Goal: Task Accomplishment & Management: Use online tool/utility

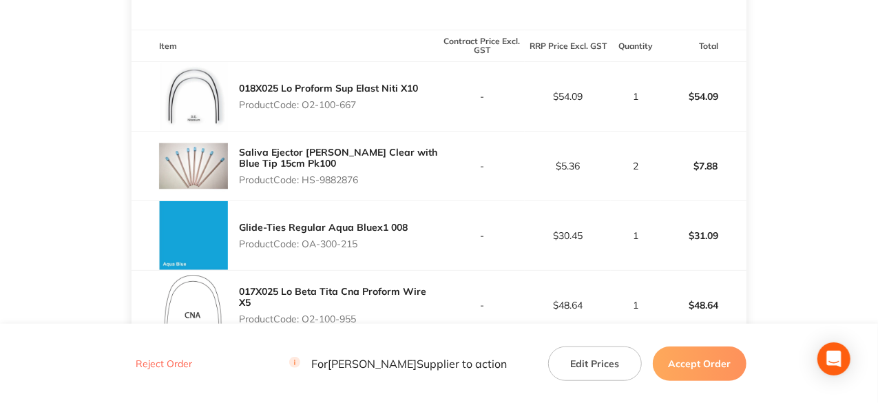
scroll to position [234, 0]
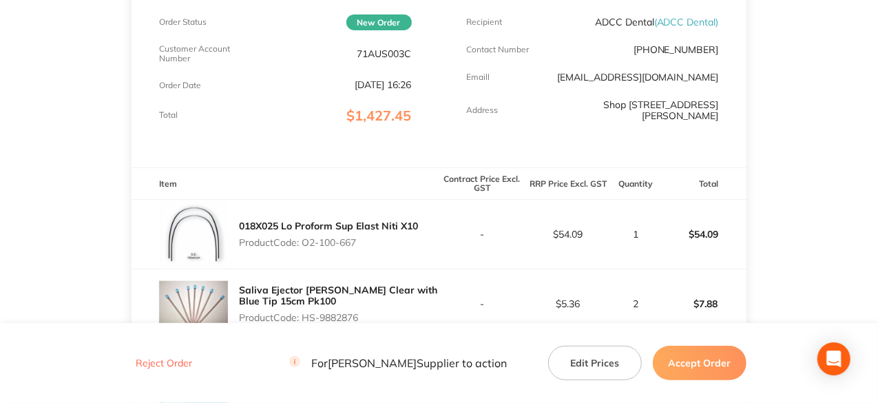
drag, startPoint x: 360, startPoint y: 243, endPoint x: 304, endPoint y: 244, distance: 56.5
click at [304, 244] on p "Product Code: O2-100-667" at bounding box center [328, 242] width 179 height 11
copy p "O2-100-667"
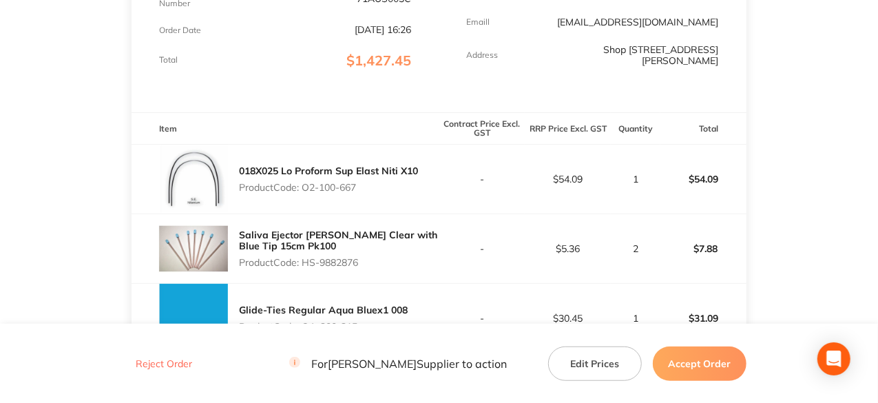
scroll to position [372, 0]
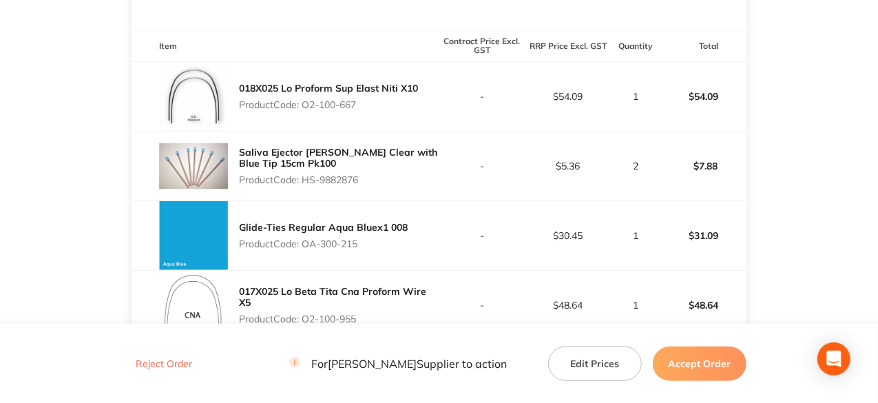
drag, startPoint x: 363, startPoint y: 180, endPoint x: 306, endPoint y: 183, distance: 57.2
click at [306, 183] on p "Product Code: HS-9882876" at bounding box center [339, 179] width 200 height 11
copy p "HS-9882876"
drag, startPoint x: 364, startPoint y: 238, endPoint x: 306, endPoint y: 242, distance: 58.1
click at [306, 242] on p "Product Code: OA-300-215" at bounding box center [323, 243] width 169 height 11
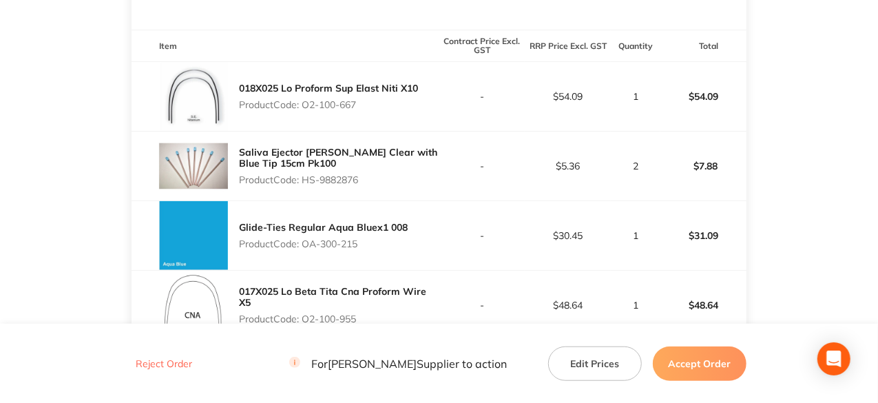
copy p "OA-300-215"
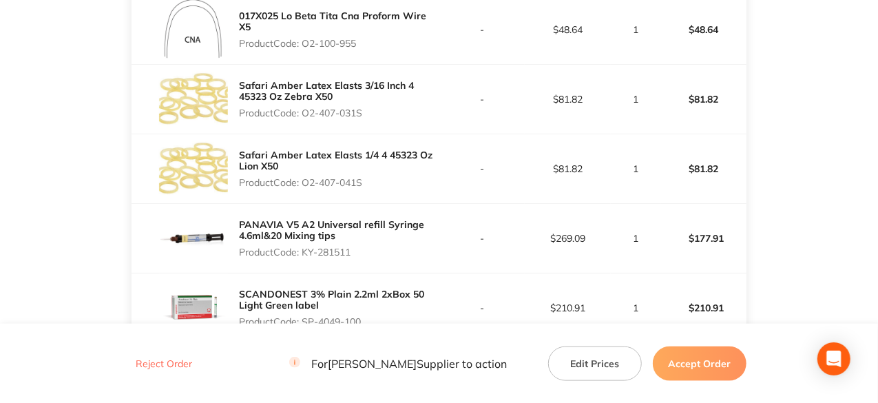
scroll to position [579, 0]
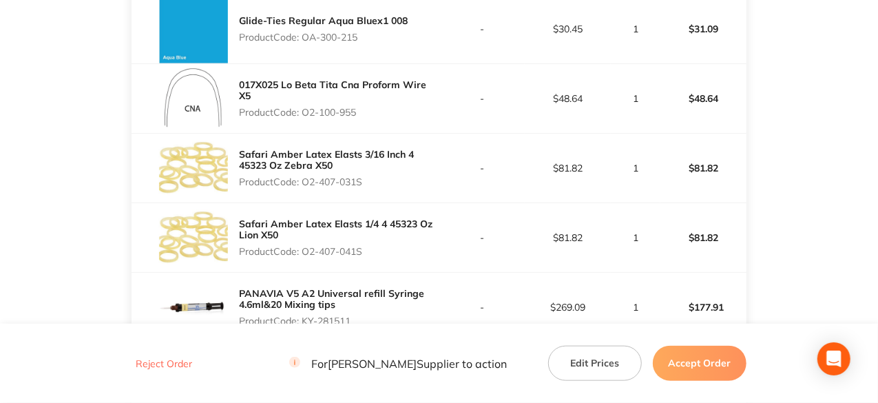
drag, startPoint x: 358, startPoint y: 112, endPoint x: 303, endPoint y: 112, distance: 55.1
click at [303, 112] on p "Product Code: O2-100-955" at bounding box center [339, 112] width 200 height 11
copy p "O2-100-955"
drag, startPoint x: 363, startPoint y: 184, endPoint x: 304, endPoint y: 174, distance: 59.3
click at [304, 174] on div "Safari Amber Latex Elasts 3/16 Inch 4 45323 Oz Zebra X50 Product Code: O2-407-0…" at bounding box center [339, 168] width 200 height 50
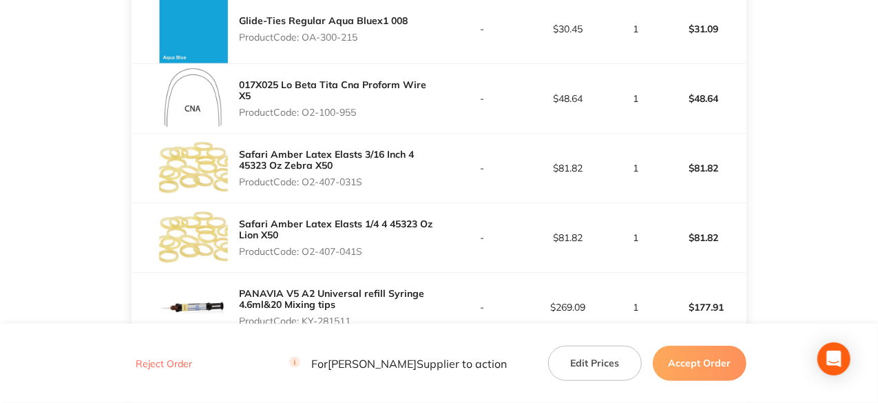
copy p "O2-407-031S"
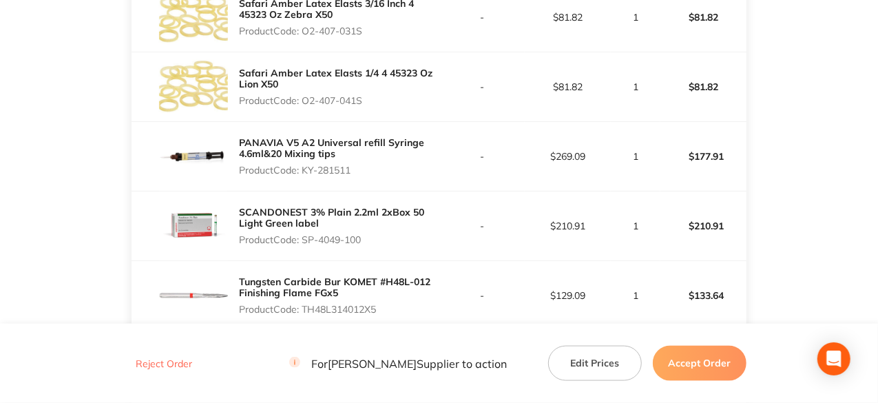
scroll to position [716, 0]
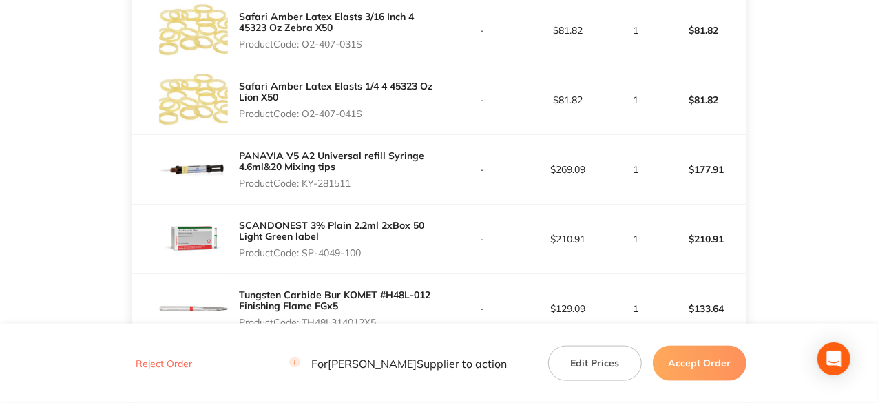
drag, startPoint x: 354, startPoint y: 178, endPoint x: 303, endPoint y: 185, distance: 51.4
click at [303, 185] on p "Product Code: KY-281511" at bounding box center [339, 183] width 200 height 11
copy p "KY-281511"
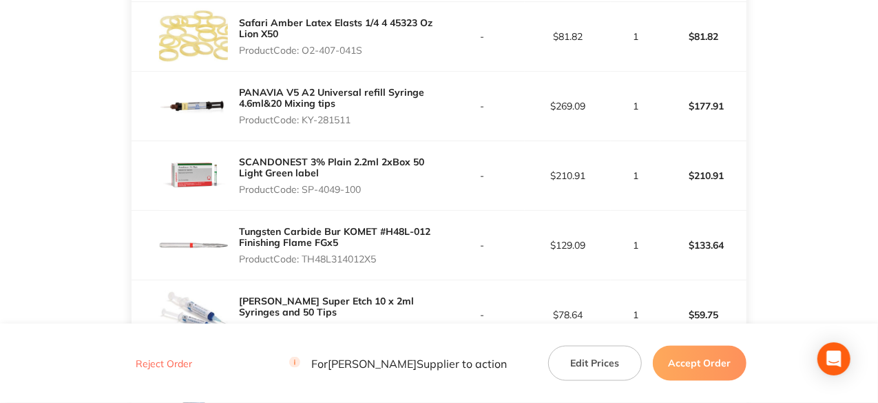
scroll to position [854, 0]
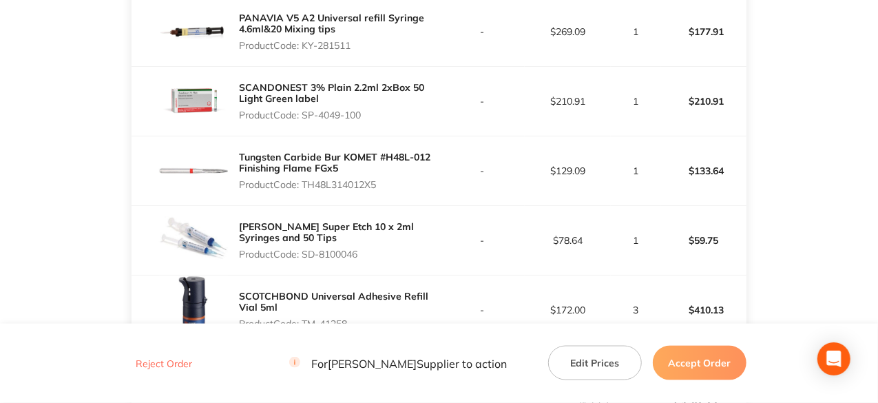
drag, startPoint x: 382, startPoint y: 184, endPoint x: 306, endPoint y: 187, distance: 75.8
click at [306, 187] on p "Product Code: TH48L314012X5" at bounding box center [339, 184] width 200 height 11
copy p "TH48L314012X5"
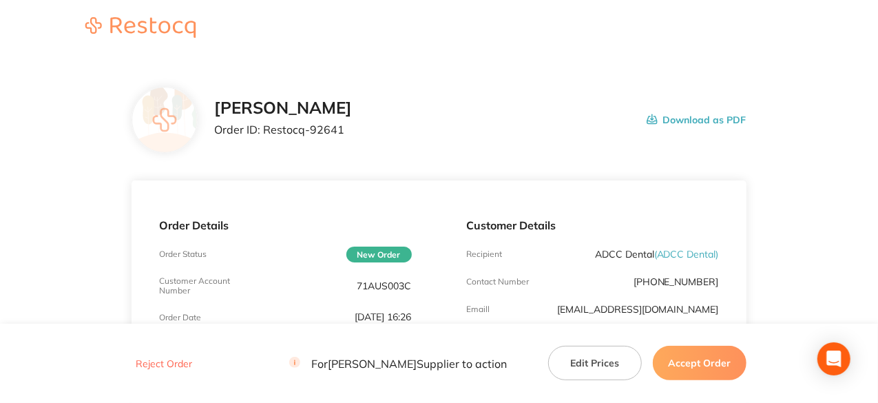
scroll to position [0, 0]
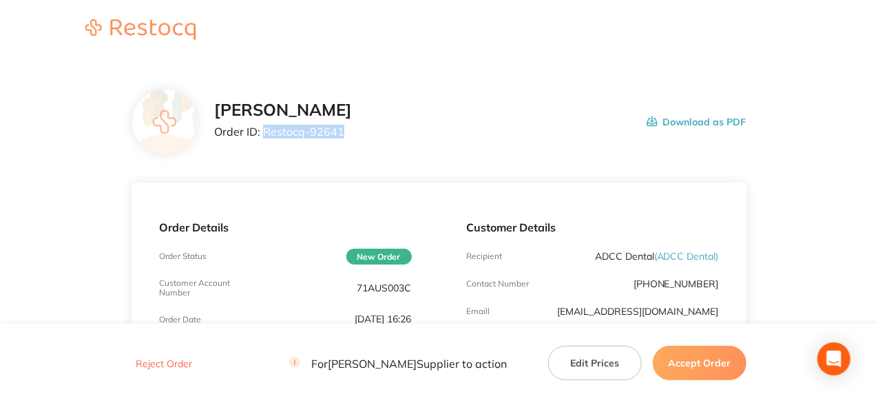
drag, startPoint x: 343, startPoint y: 129, endPoint x: 265, endPoint y: 130, distance: 77.9
click at [265, 130] on p "Order ID: Restocq- 92641" at bounding box center [283, 131] width 138 height 12
copy p "Restocq- 92641"
click at [710, 360] on button "Accept Order" at bounding box center [700, 363] width 94 height 34
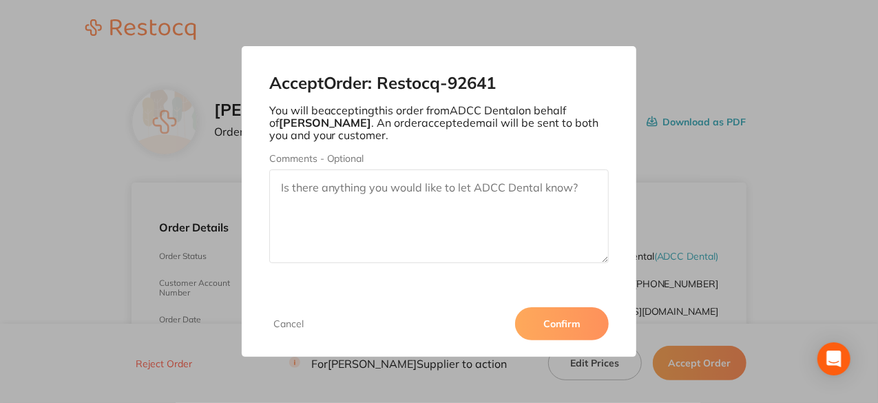
click at [568, 326] on button "Confirm" at bounding box center [562, 323] width 94 height 33
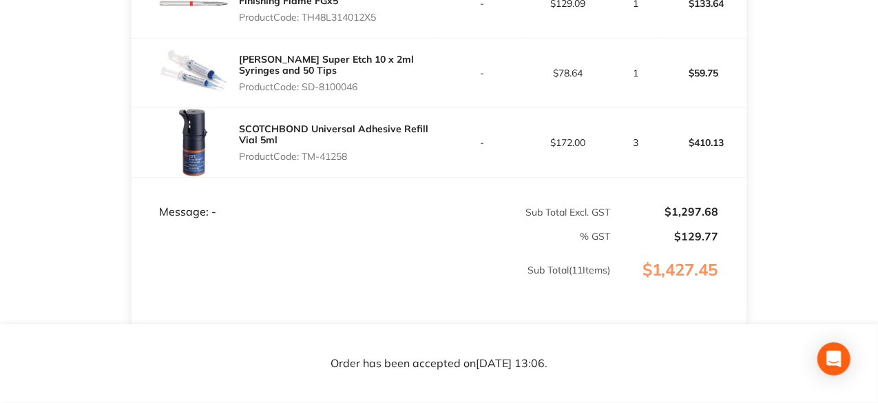
scroll to position [1129, 0]
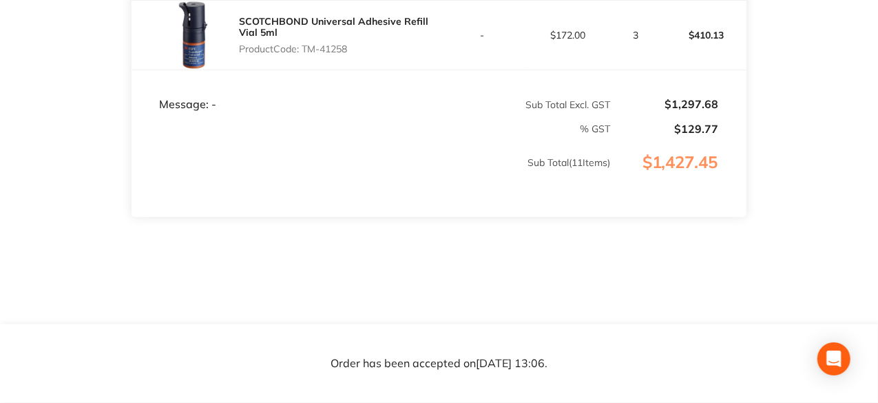
drag, startPoint x: 355, startPoint y: 48, endPoint x: 306, endPoint y: 44, distance: 49.0
click at [306, 44] on p "Product Code: TM-41258" at bounding box center [339, 48] width 200 height 11
copy p "TM-41258"
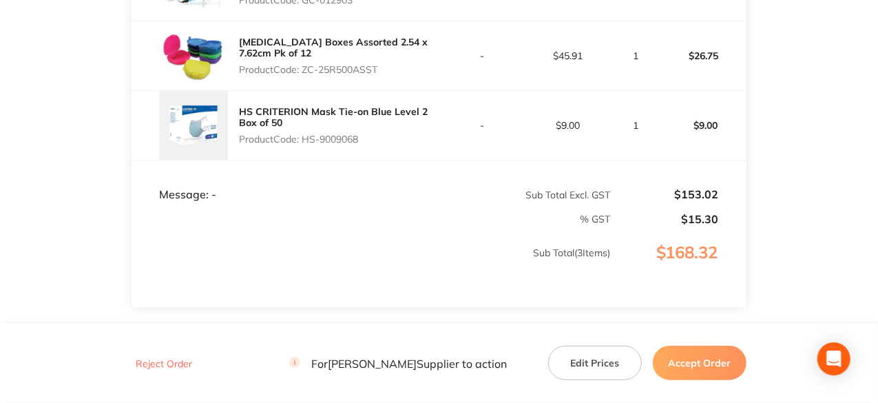
scroll to position [413, 0]
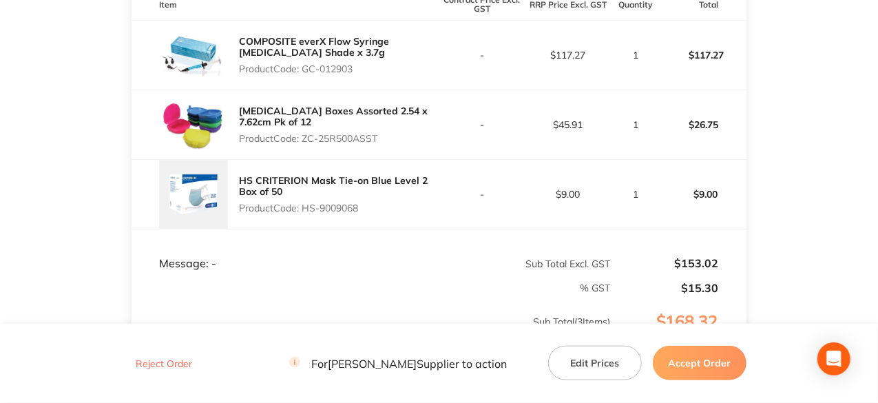
drag, startPoint x: 355, startPoint y: 78, endPoint x: 305, endPoint y: 81, distance: 50.4
click at [305, 74] on p "Product Code: GC-012903" at bounding box center [339, 68] width 200 height 11
copy p "GC-012903"
drag, startPoint x: 382, startPoint y: 147, endPoint x: 303, endPoint y: 145, distance: 78.5
click at [303, 144] on p "Product Code: ZC-25R500ASST" at bounding box center [339, 138] width 200 height 11
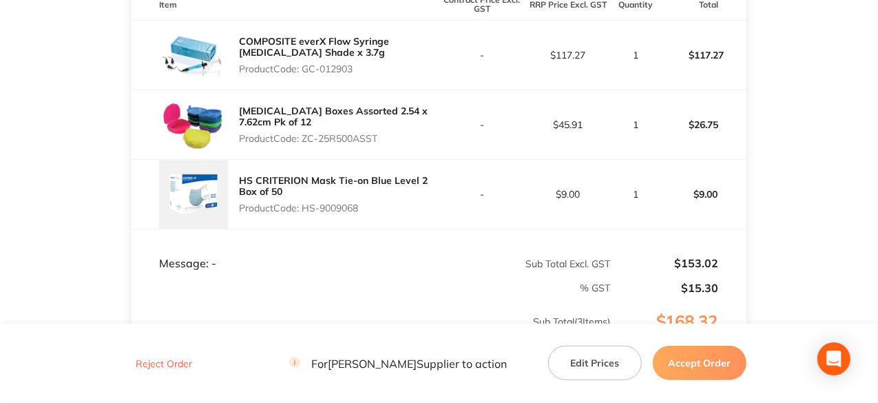
copy p "ZC-25R500ASST"
drag, startPoint x: 362, startPoint y: 213, endPoint x: 303, endPoint y: 218, distance: 59.4
click at [303, 214] on p "Product Code: HS-9009068" at bounding box center [339, 208] width 200 height 11
copy p "HS-9009068"
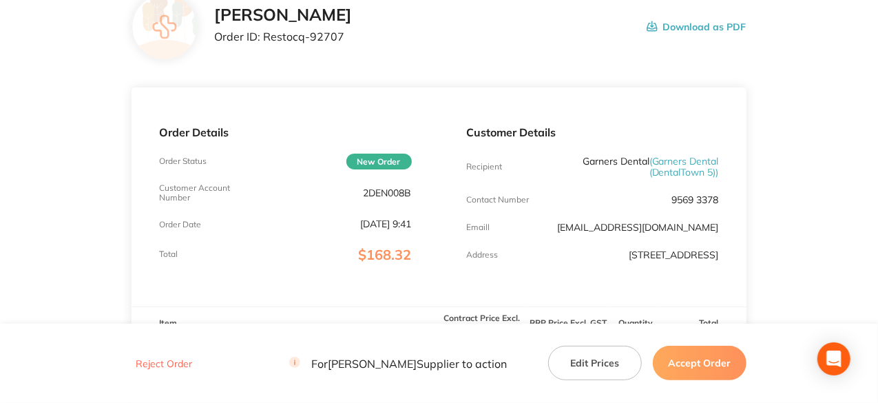
scroll to position [0, 0]
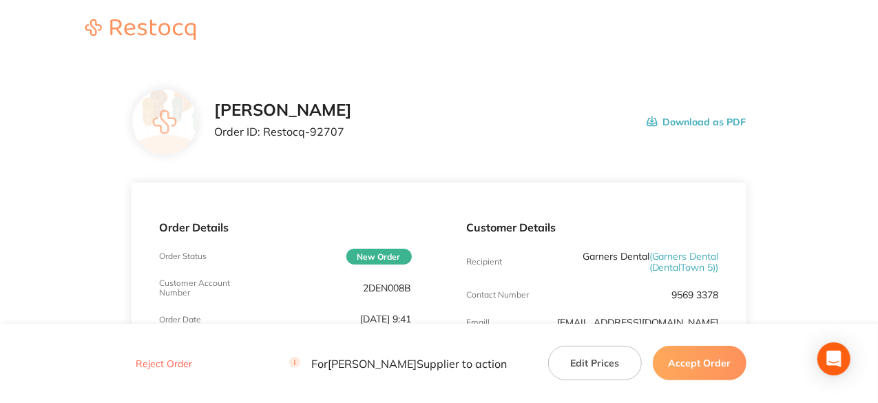
click at [710, 366] on button "Accept Order" at bounding box center [700, 363] width 94 height 34
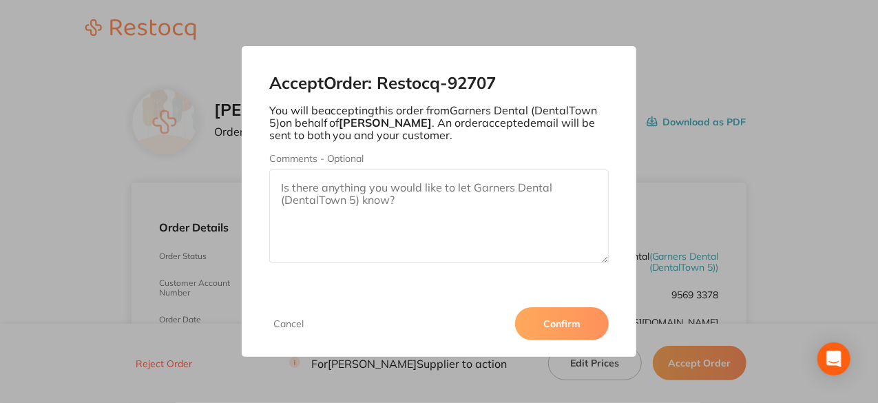
click at [548, 327] on button "Confirm" at bounding box center [562, 323] width 94 height 33
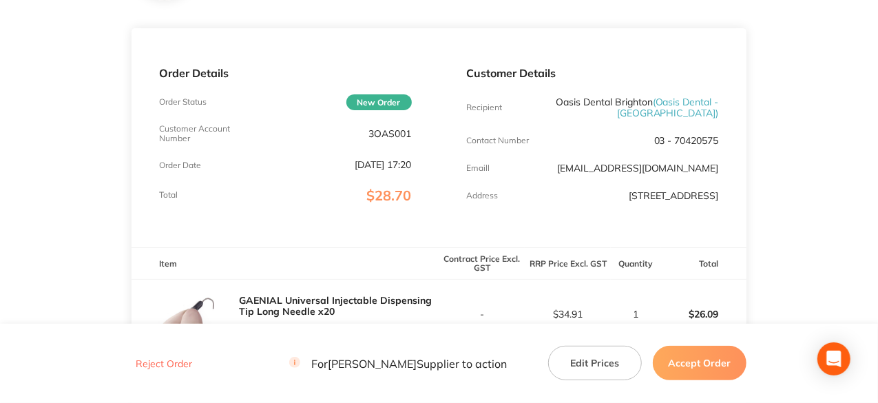
scroll to position [344, 0]
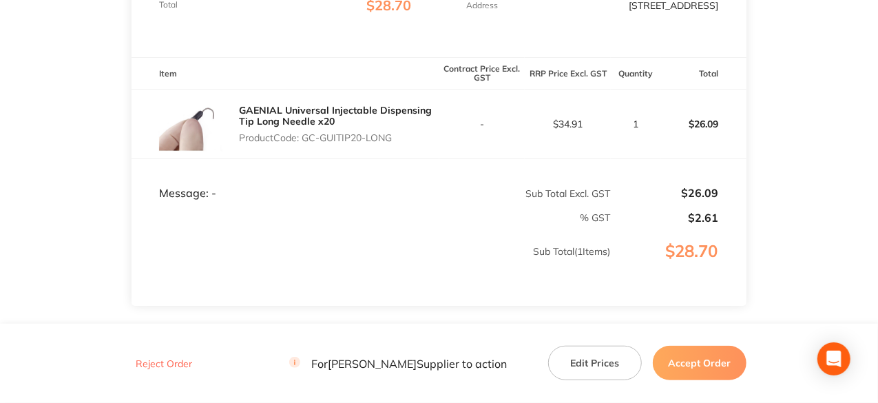
drag, startPoint x: 394, startPoint y: 144, endPoint x: 305, endPoint y: 142, distance: 88.9
click at [305, 142] on p "Product Code: GC-GUITIP20-LONG" at bounding box center [339, 137] width 200 height 11
copy p "GC-GUITIP20-LONG"
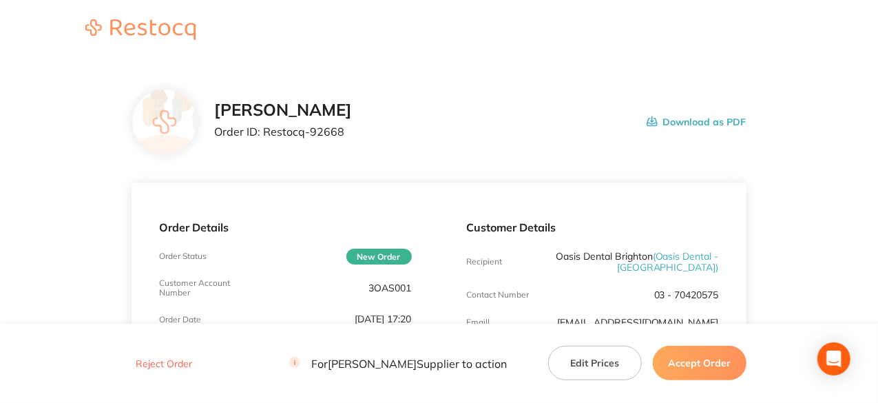
click at [717, 366] on button "Accept Order" at bounding box center [700, 363] width 94 height 34
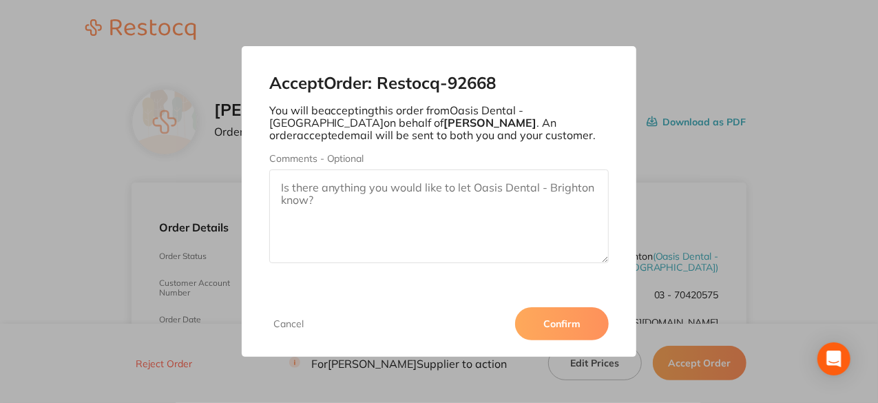
click at [566, 322] on button "Confirm" at bounding box center [562, 323] width 94 height 33
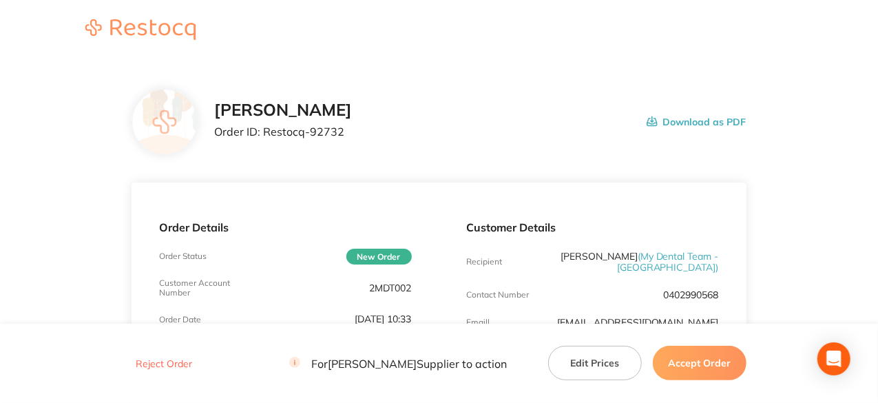
click at [717, 368] on button "Accept Order" at bounding box center [700, 363] width 94 height 34
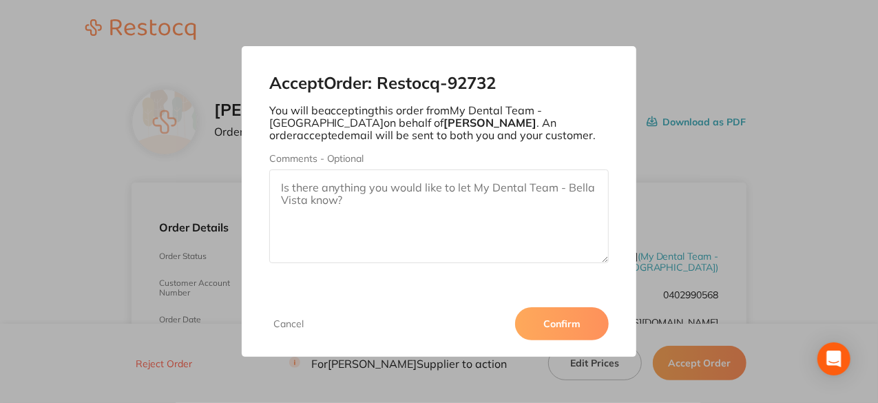
click at [553, 335] on button "Confirm" at bounding box center [562, 323] width 94 height 33
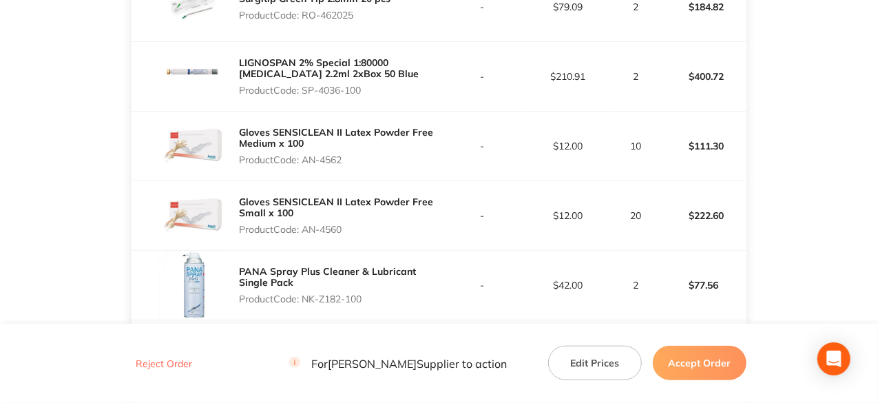
scroll to position [344, 0]
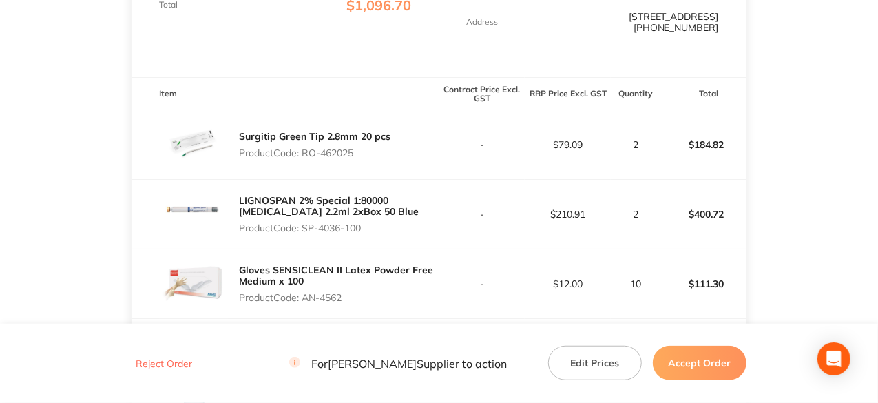
drag, startPoint x: 358, startPoint y: 139, endPoint x: 303, endPoint y: 136, distance: 55.2
click at [303, 147] on p "Product Code: RO-462025" at bounding box center [315, 152] width 152 height 11
copy p "RO-462025"
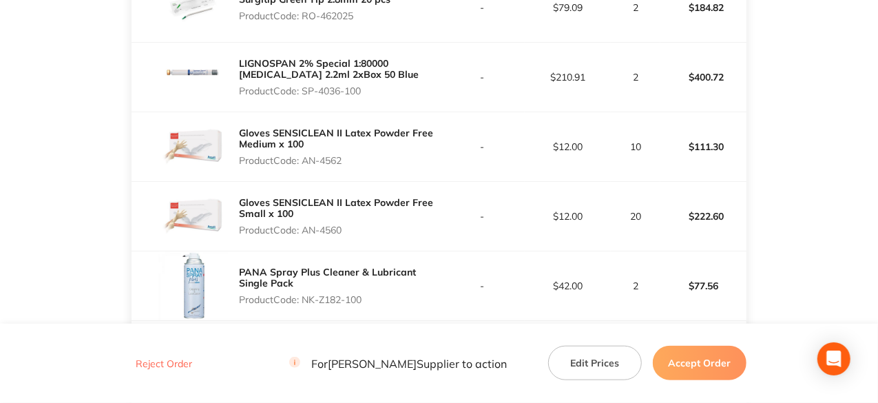
scroll to position [482, 0]
click at [707, 355] on button "Accept Order" at bounding box center [700, 363] width 94 height 34
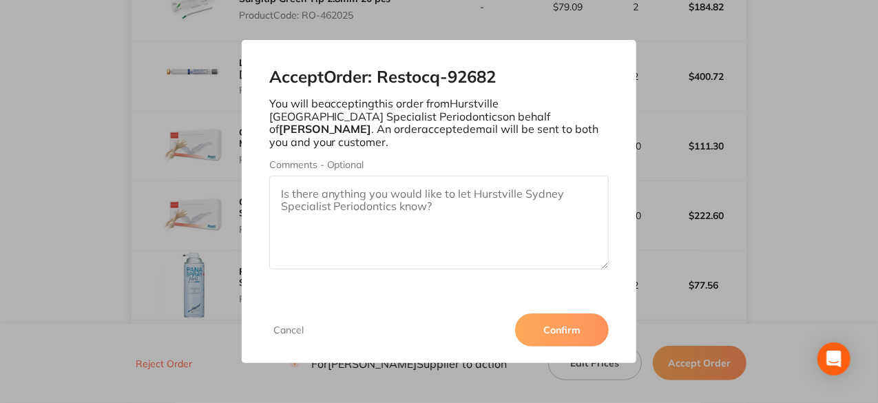
click at [581, 331] on button "Confirm" at bounding box center [562, 329] width 94 height 33
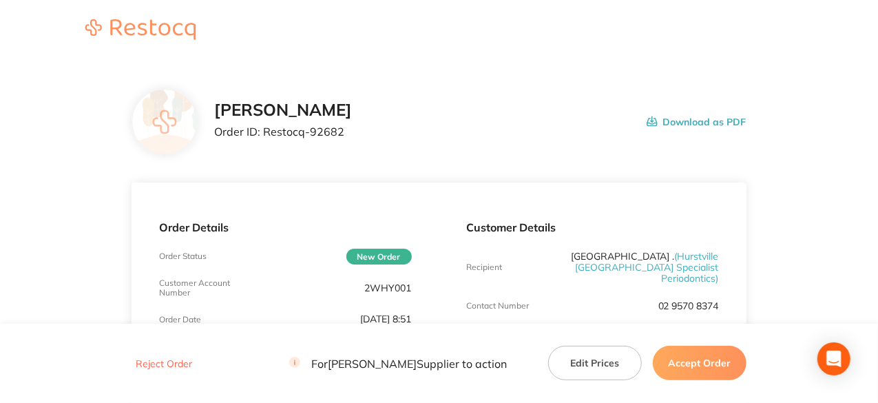
click at [699, 368] on button "Accept Order" at bounding box center [700, 363] width 94 height 34
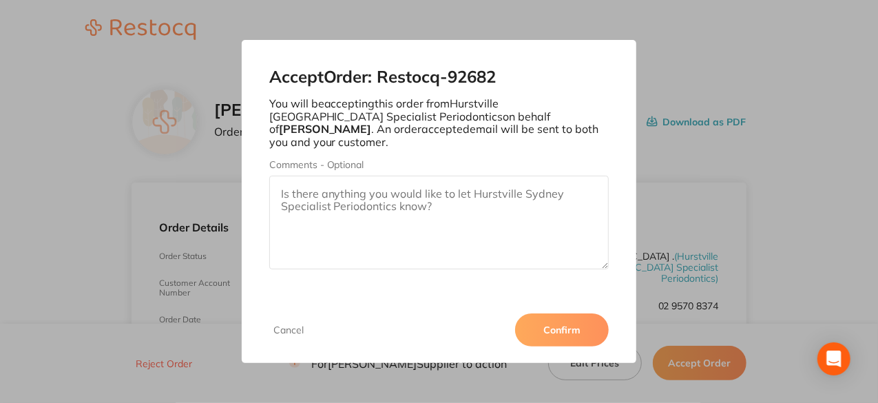
click at [579, 321] on button "Confirm" at bounding box center [562, 329] width 94 height 33
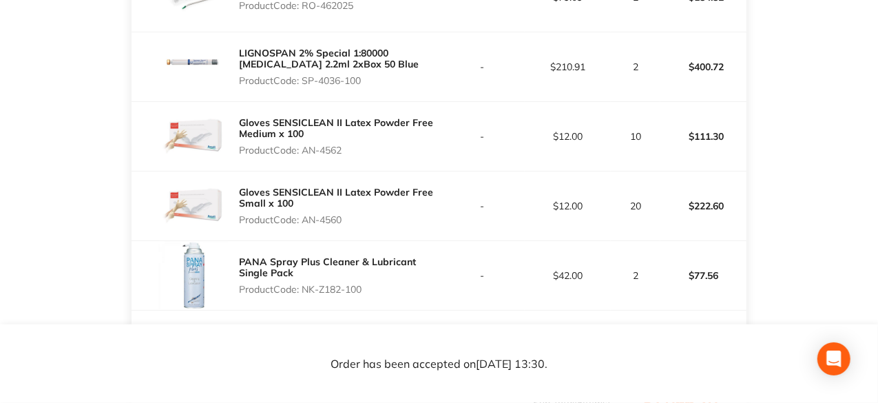
scroll to position [309, 0]
